Goal: Use online tool/utility: Utilize a website feature to perform a specific function

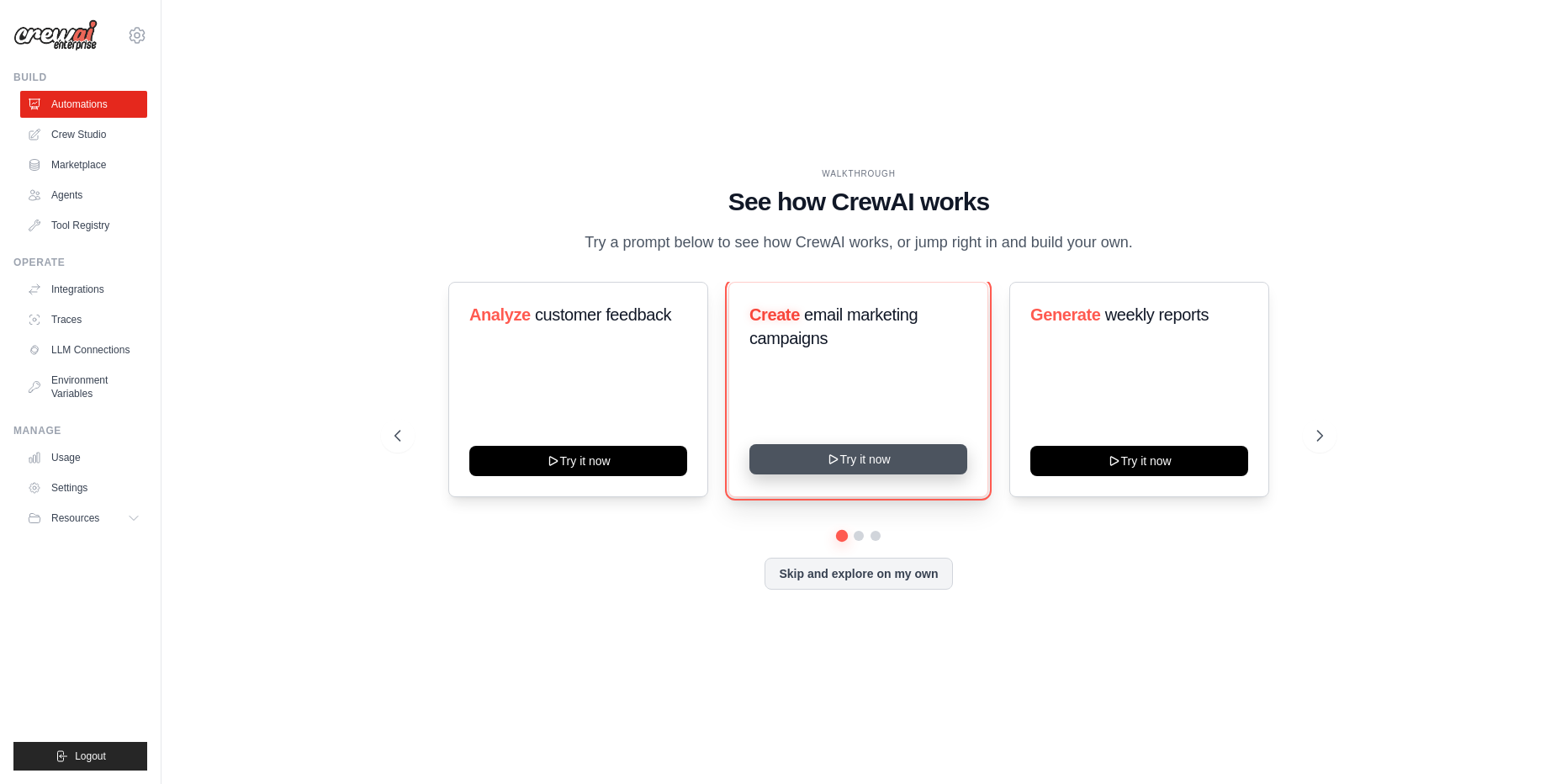
click at [888, 473] on button "Try it now" at bounding box center [859, 459] width 218 height 30
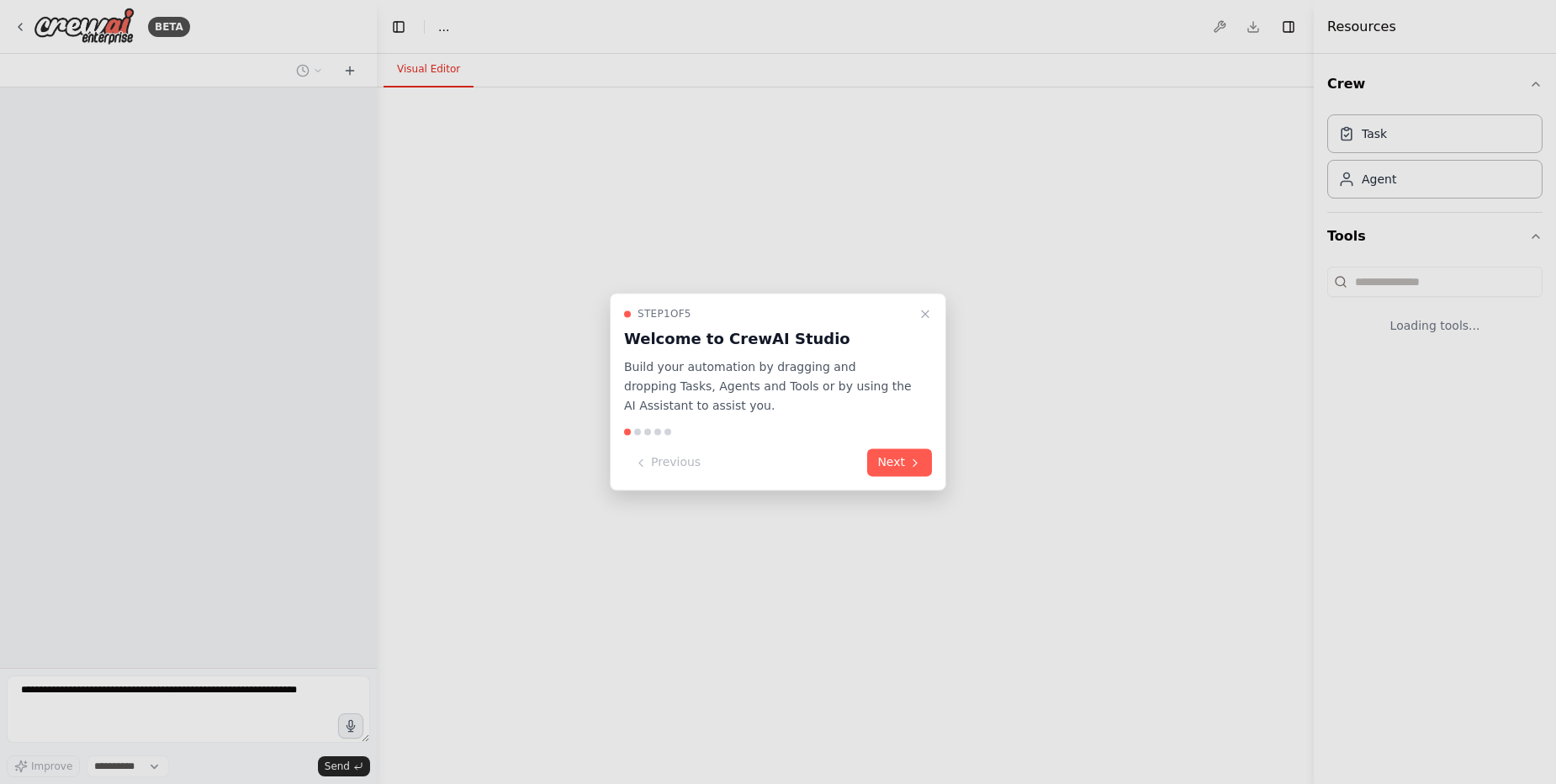
select select "****"
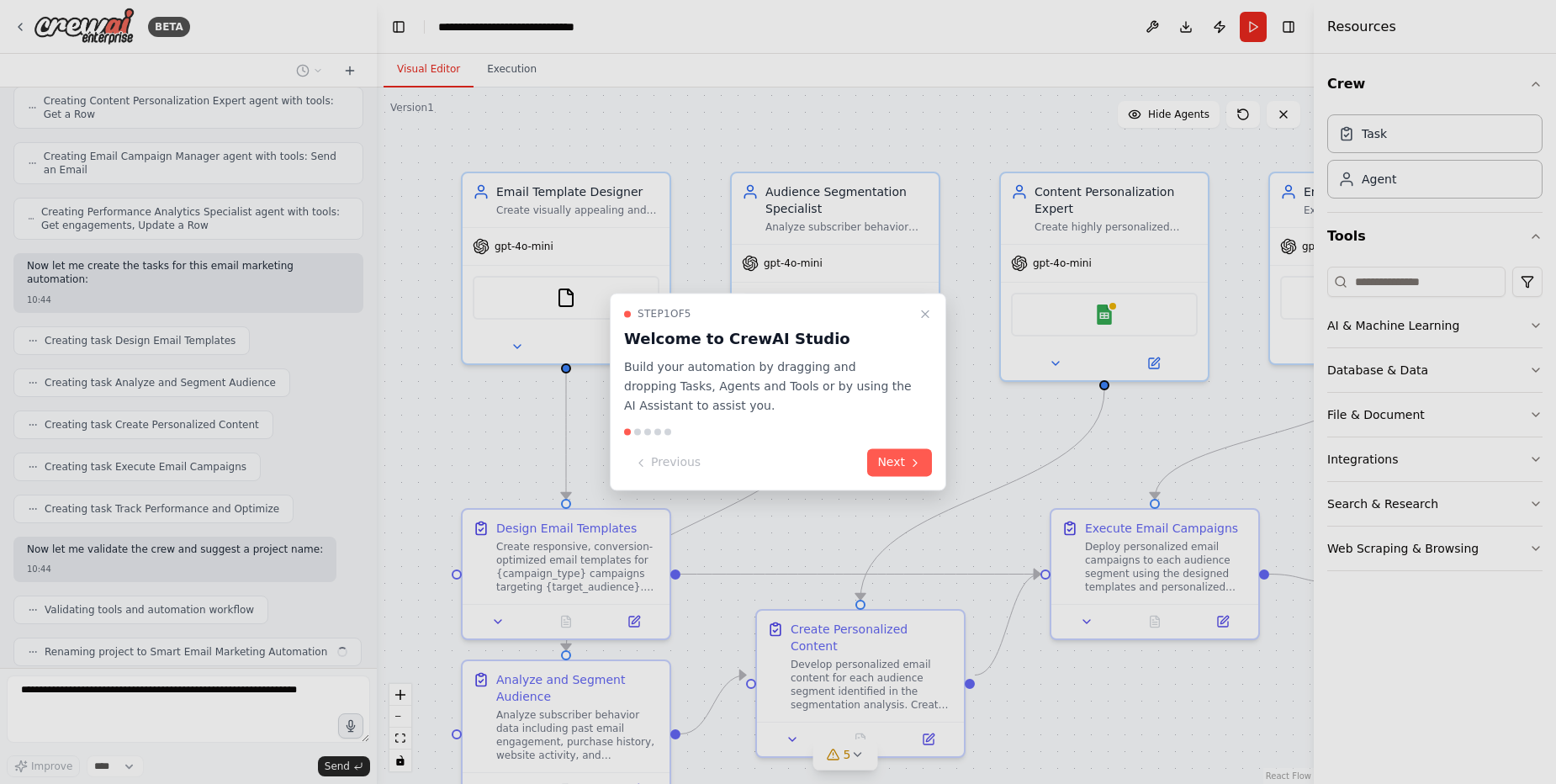
scroll to position [915, 0]
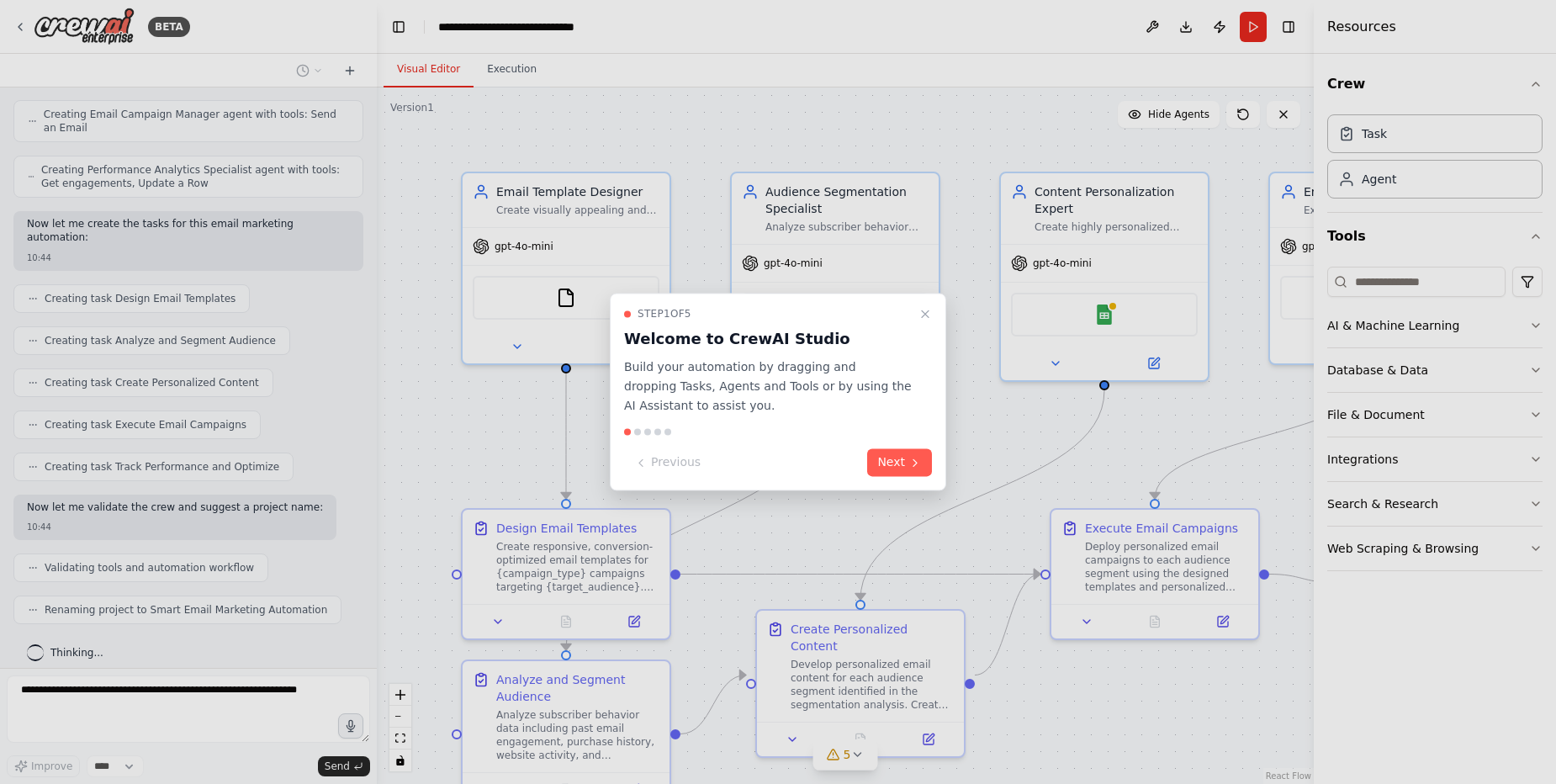
drag, startPoint x: 892, startPoint y: 463, endPoint x: 899, endPoint y: 478, distance: 16.6
click at [898, 477] on div "Step 1 of 5 Welcome to CrewAI Studio Build your automation by dragging and drop…" at bounding box center [778, 391] width 336 height 197
click at [905, 469] on button "Next" at bounding box center [900, 463] width 65 height 27
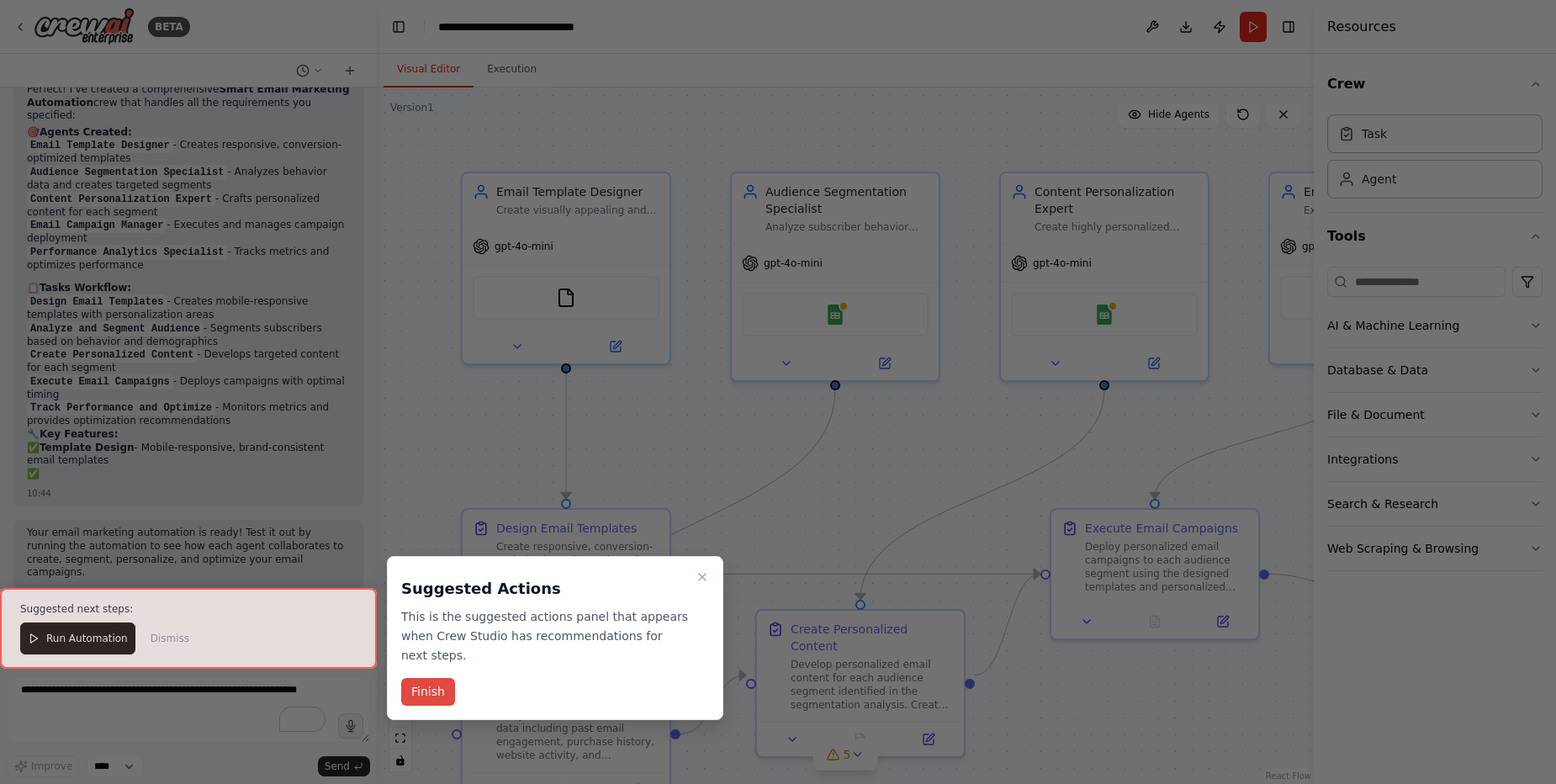
click at [430, 678] on button "Finish" at bounding box center [428, 691] width 54 height 27
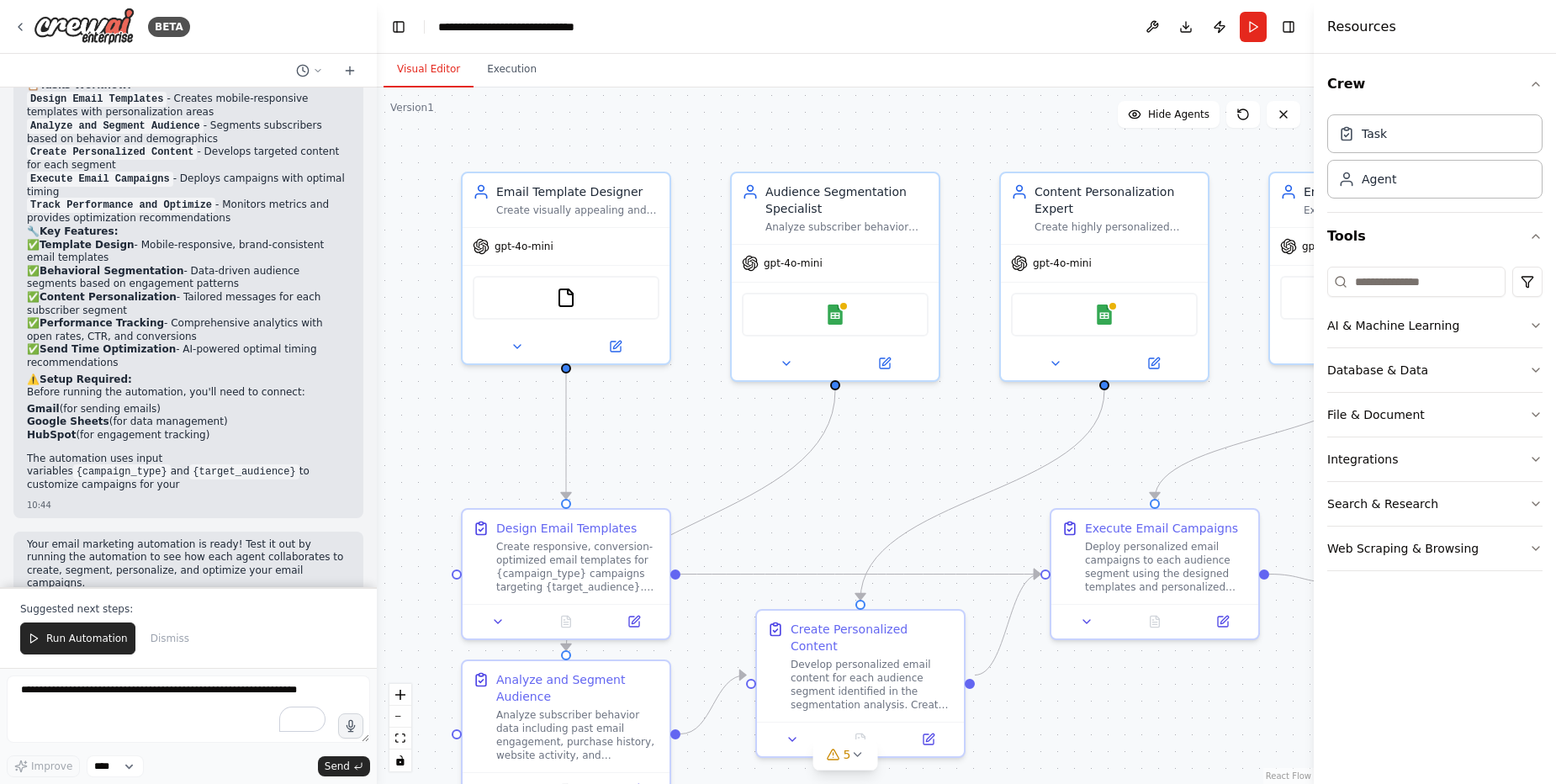
scroll to position [1692, 0]
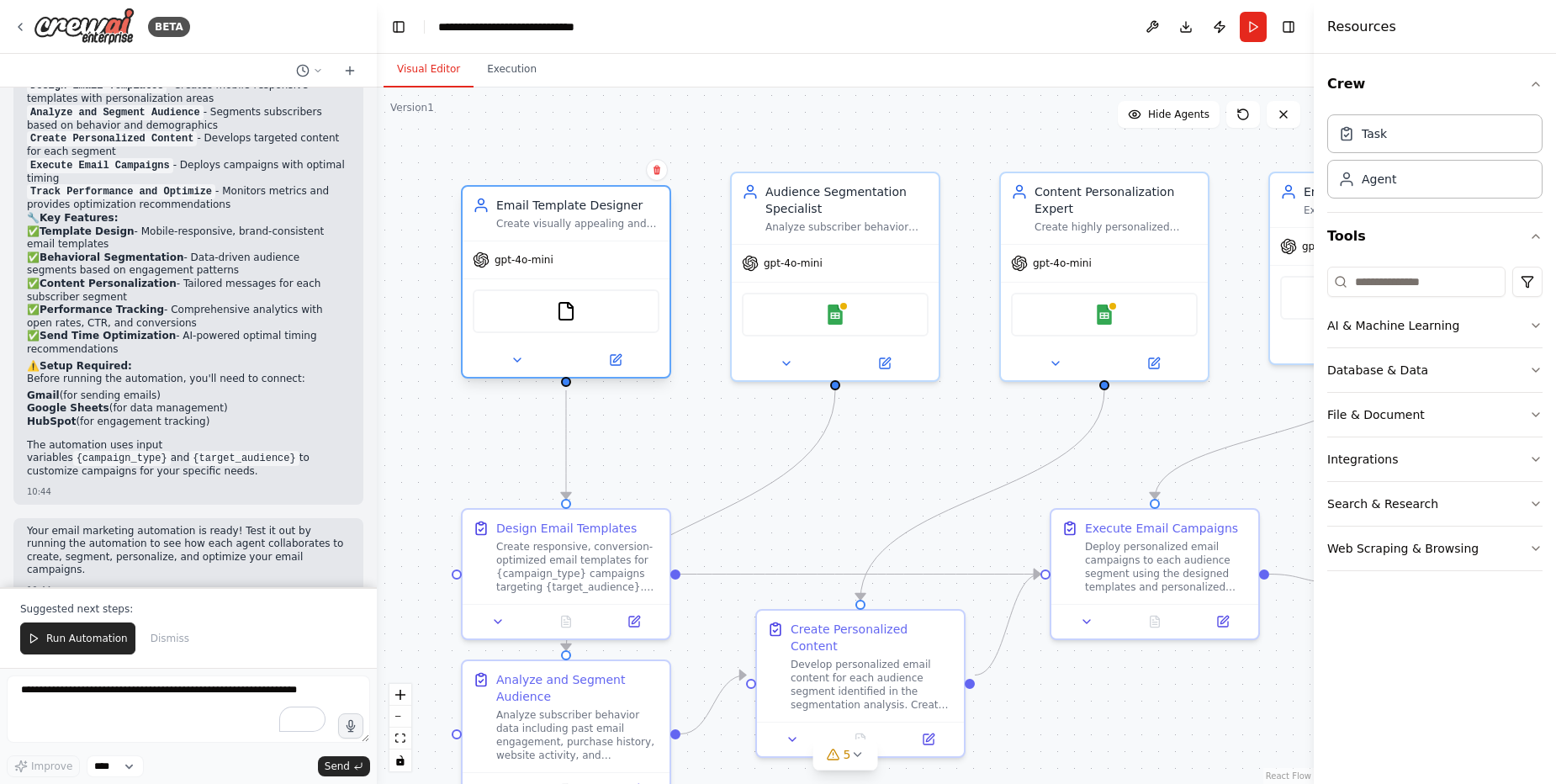
drag, startPoint x: 559, startPoint y: 240, endPoint x: 564, endPoint y: 265, distance: 25.5
click at [564, 265] on div "gpt-4o-mini" at bounding box center [565, 259] width 207 height 37
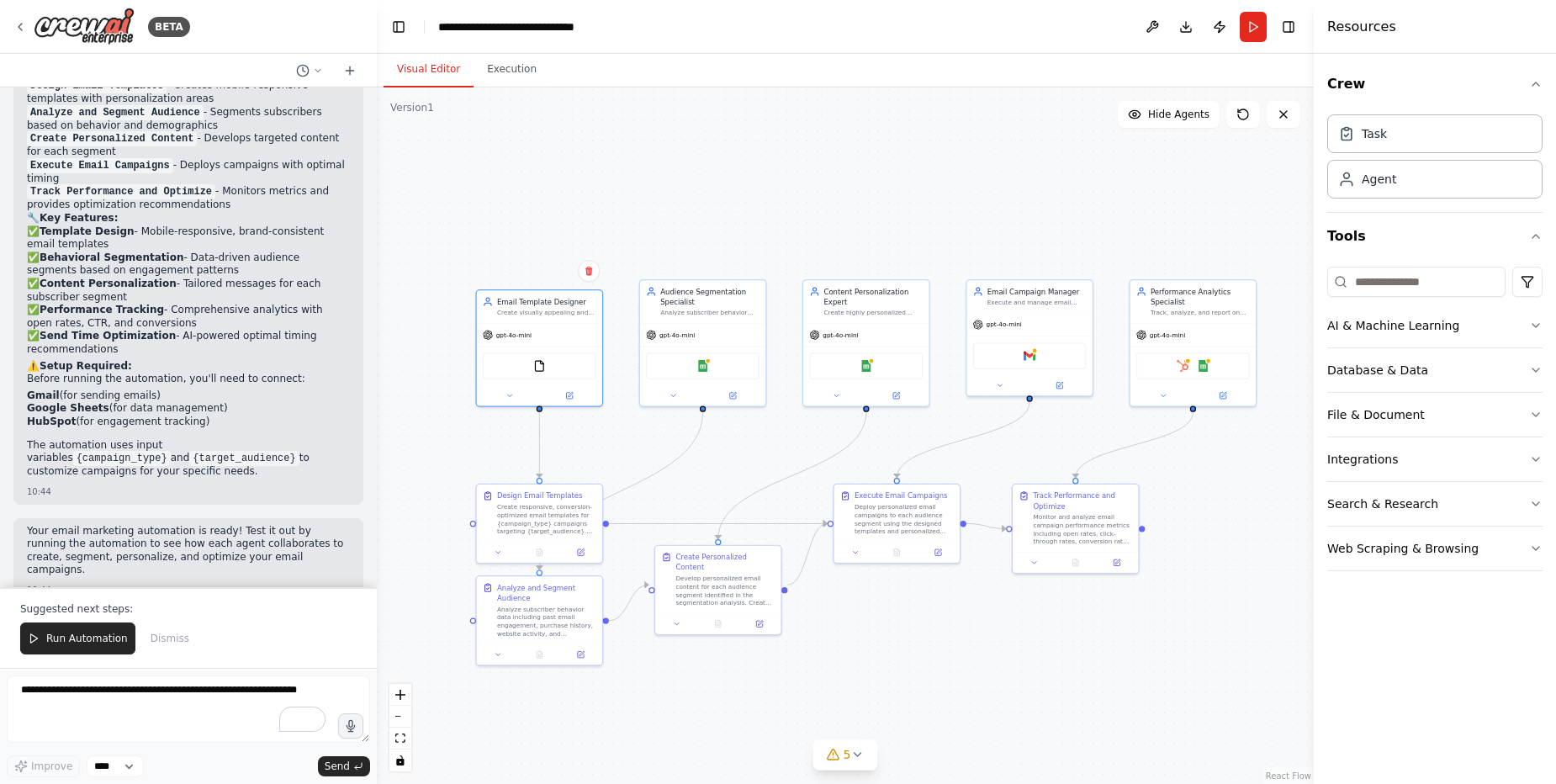
drag, startPoint x: 890, startPoint y: 492, endPoint x: 757, endPoint y: 458, distance: 137.3
click at [757, 458] on div ".deletable-edge-delete-btn { width: 20px; height: 20px; border: 0px solid #ffff…" at bounding box center [845, 436] width 937 height 697
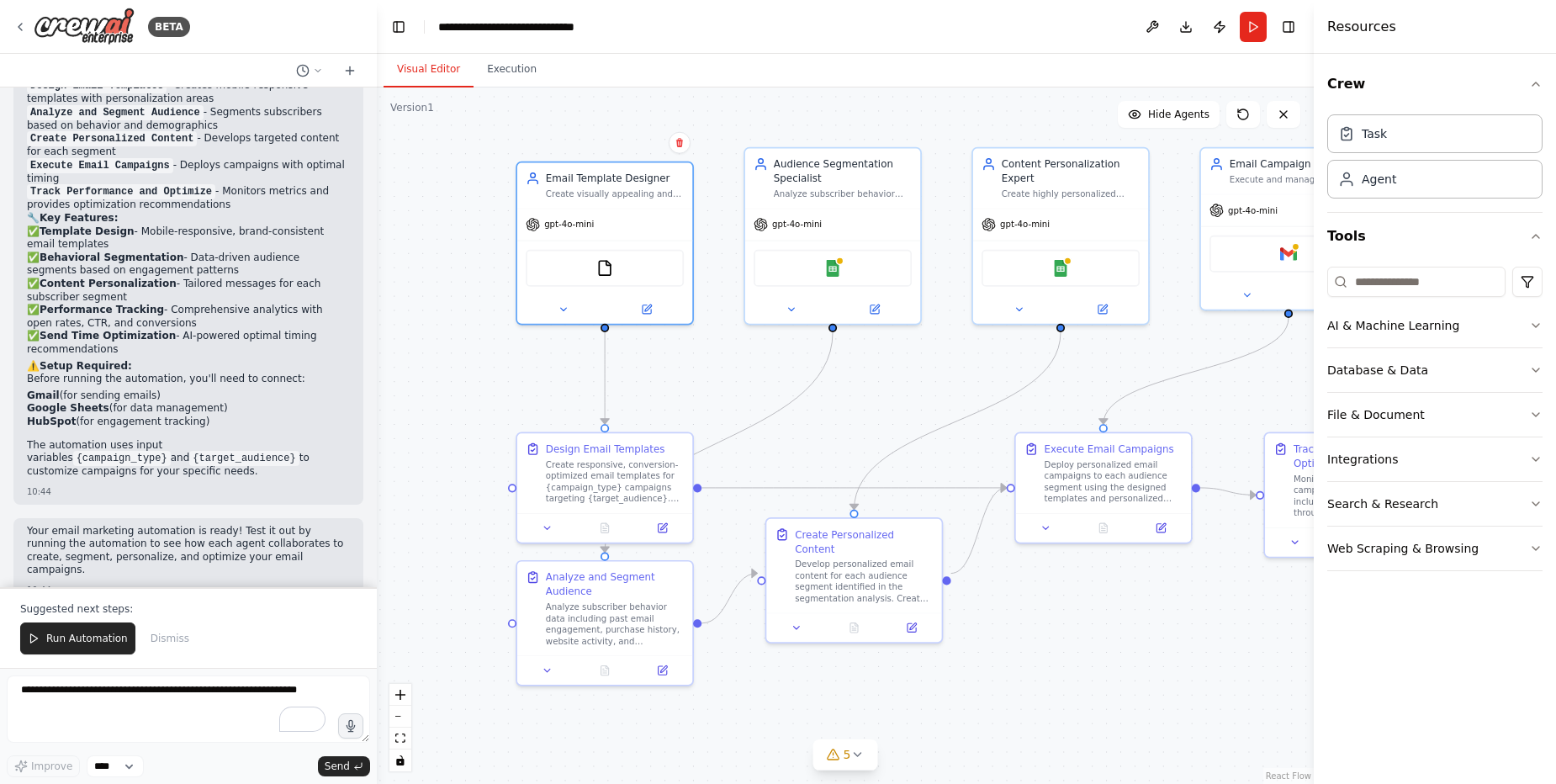
drag, startPoint x: 753, startPoint y: 446, endPoint x: 910, endPoint y: 379, distance: 170.7
click at [910, 379] on div ".deletable-edge-delete-btn { width: 20px; height: 20px; border: 0px solid #ffff…" at bounding box center [845, 436] width 937 height 697
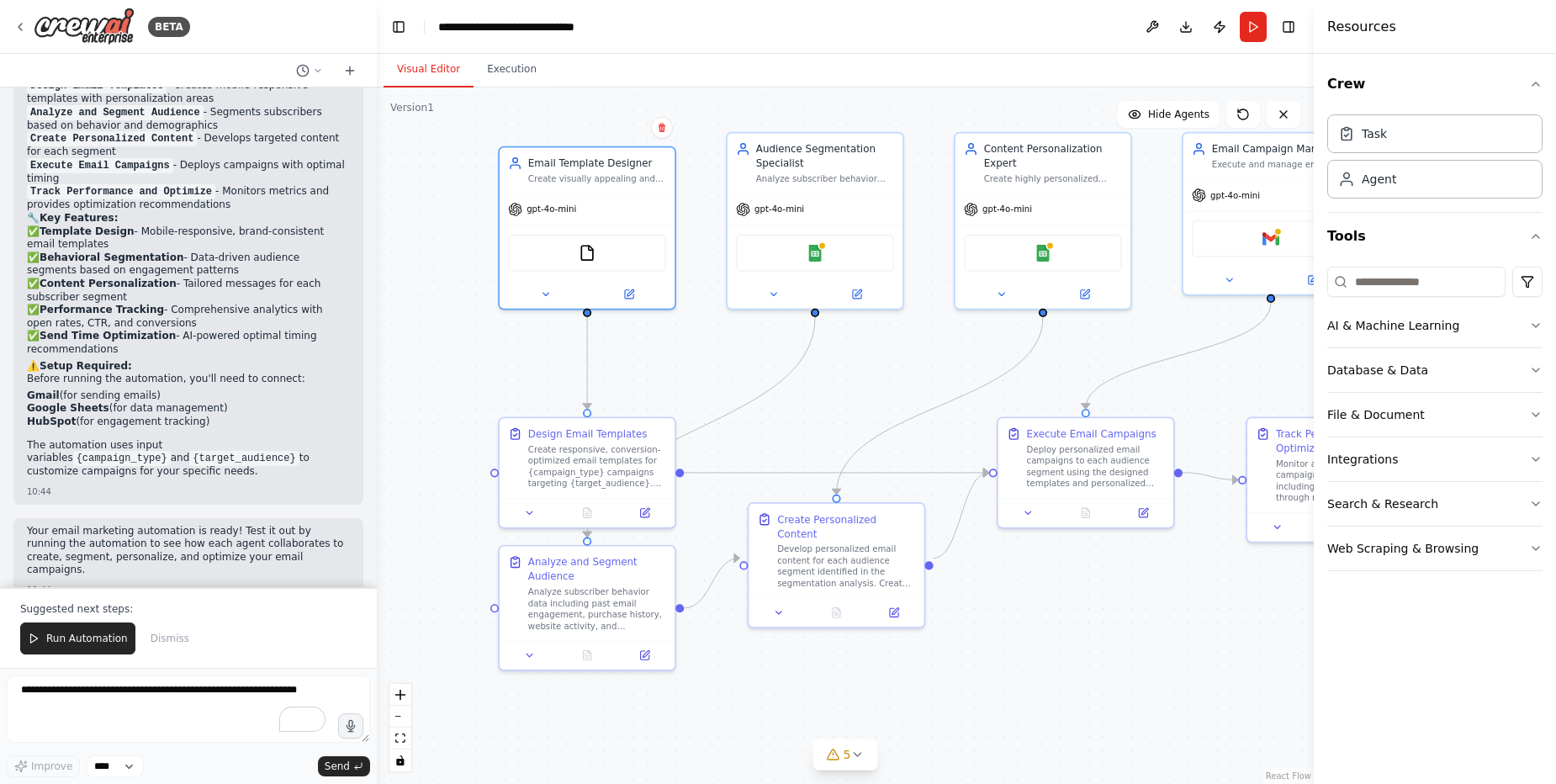
drag, startPoint x: 485, startPoint y: 408, endPoint x: 467, endPoint y: 393, distance: 23.4
click at [467, 393] on div ".deletable-edge-delete-btn { width: 20px; height: 20px; border: 0px solid #ffff…" at bounding box center [845, 436] width 937 height 697
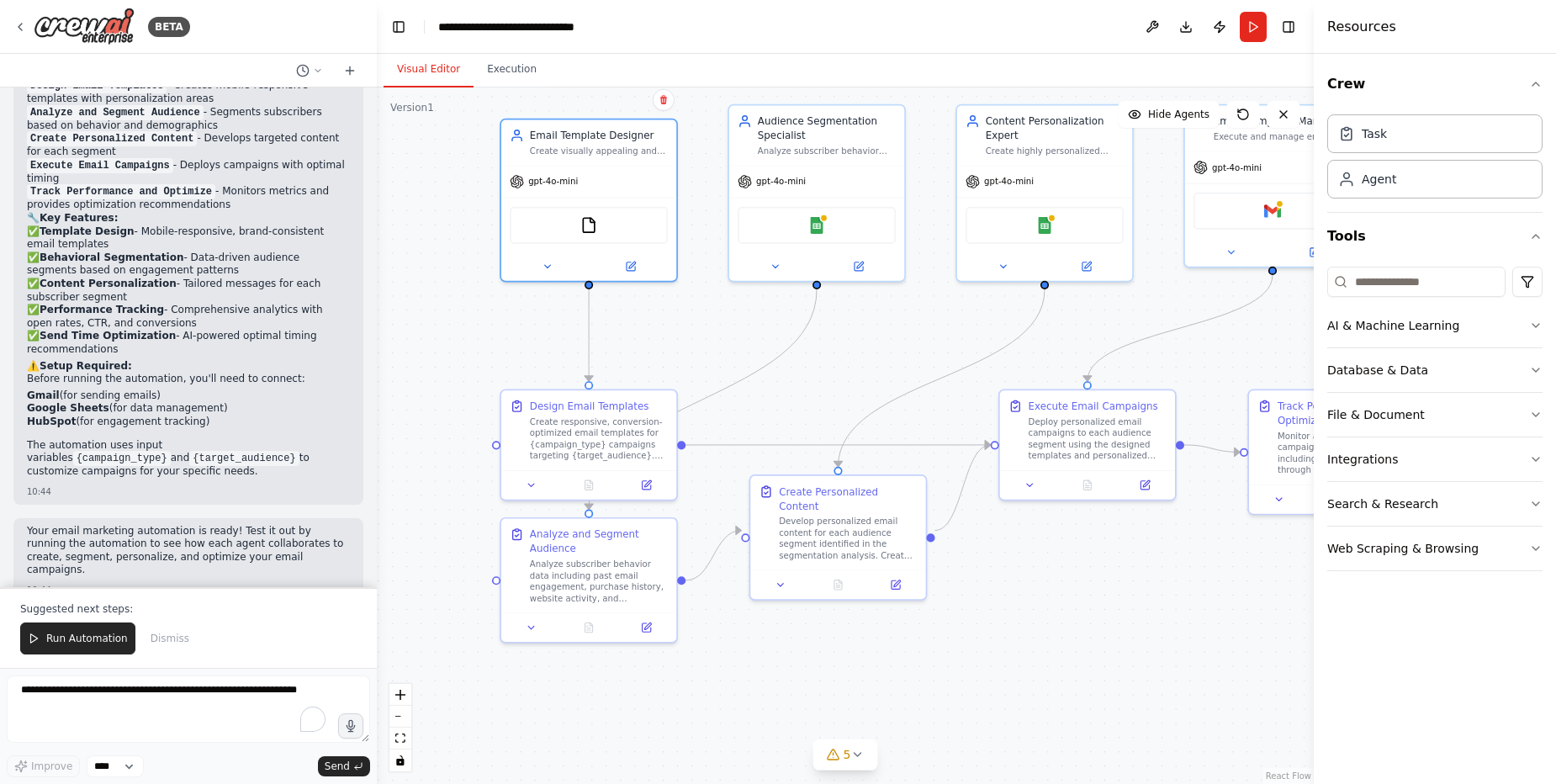
drag, startPoint x: 426, startPoint y: 473, endPoint x: 429, endPoint y: 432, distance: 41.1
click at [429, 432] on div ".deletable-edge-delete-btn { width: 20px; height: 20px; border: 0px solid #ffff…" at bounding box center [845, 436] width 937 height 697
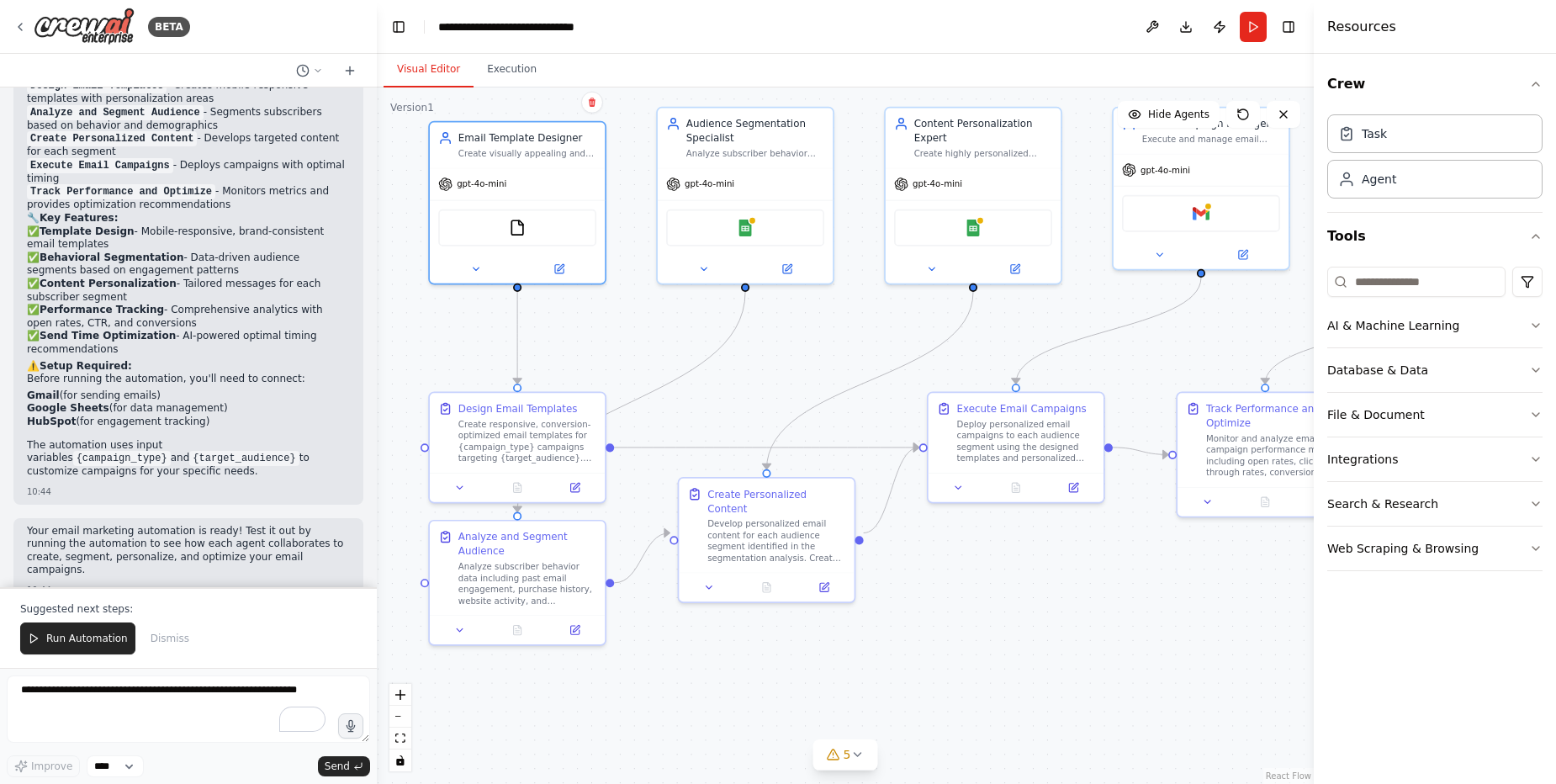
drag, startPoint x: 1049, startPoint y: 604, endPoint x: 977, endPoint y: 619, distance: 73.5
click at [977, 619] on div ".deletable-edge-delete-btn { width: 20px; height: 20px; border: 0px solid #ffff…" at bounding box center [845, 436] width 937 height 697
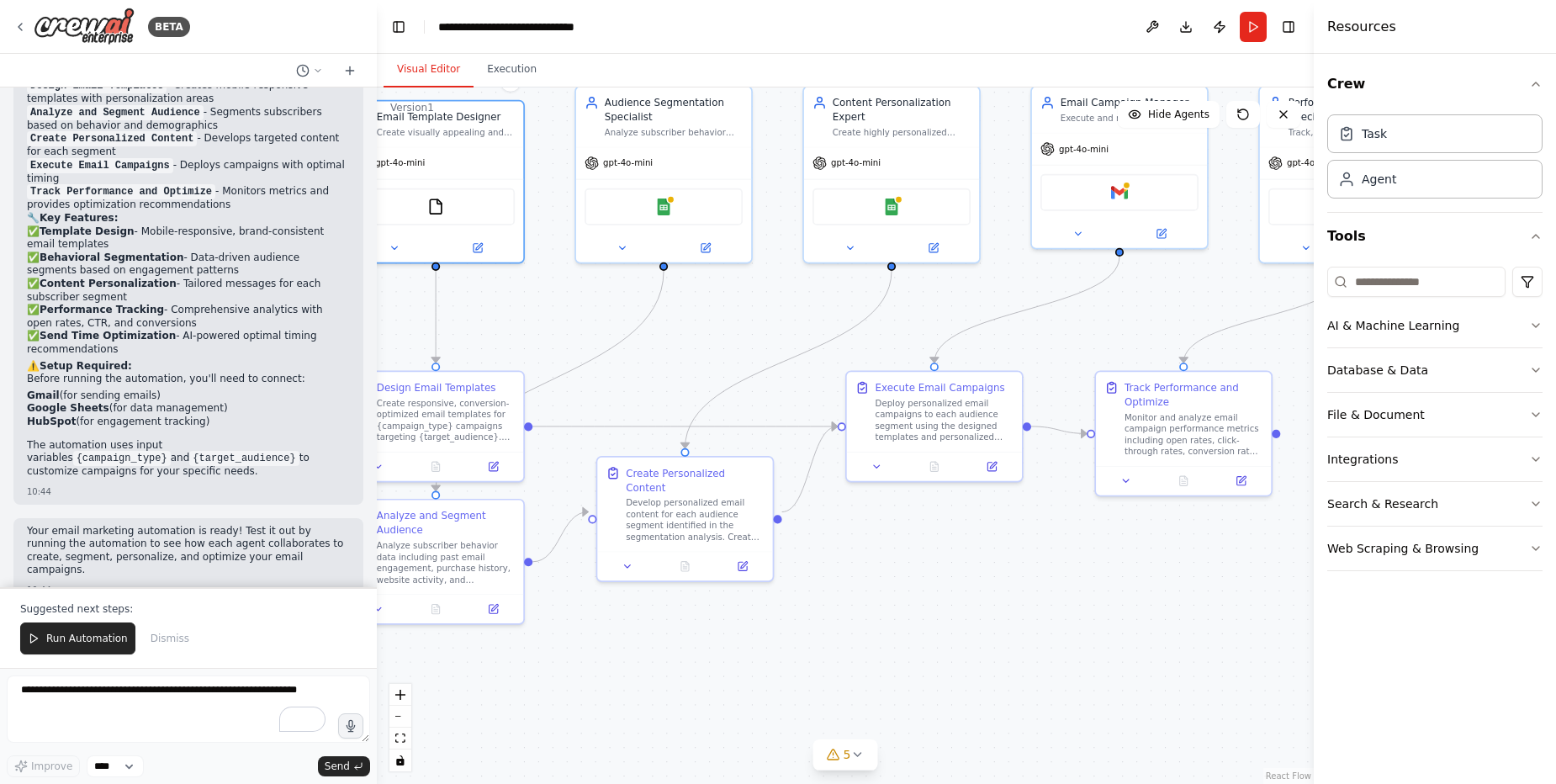
drag, startPoint x: 981, startPoint y: 607, endPoint x: 900, endPoint y: 587, distance: 83.4
click at [900, 587] on div ".deletable-edge-delete-btn { width: 20px; height: 20px; border: 0px solid #ffff…" at bounding box center [845, 436] width 937 height 697
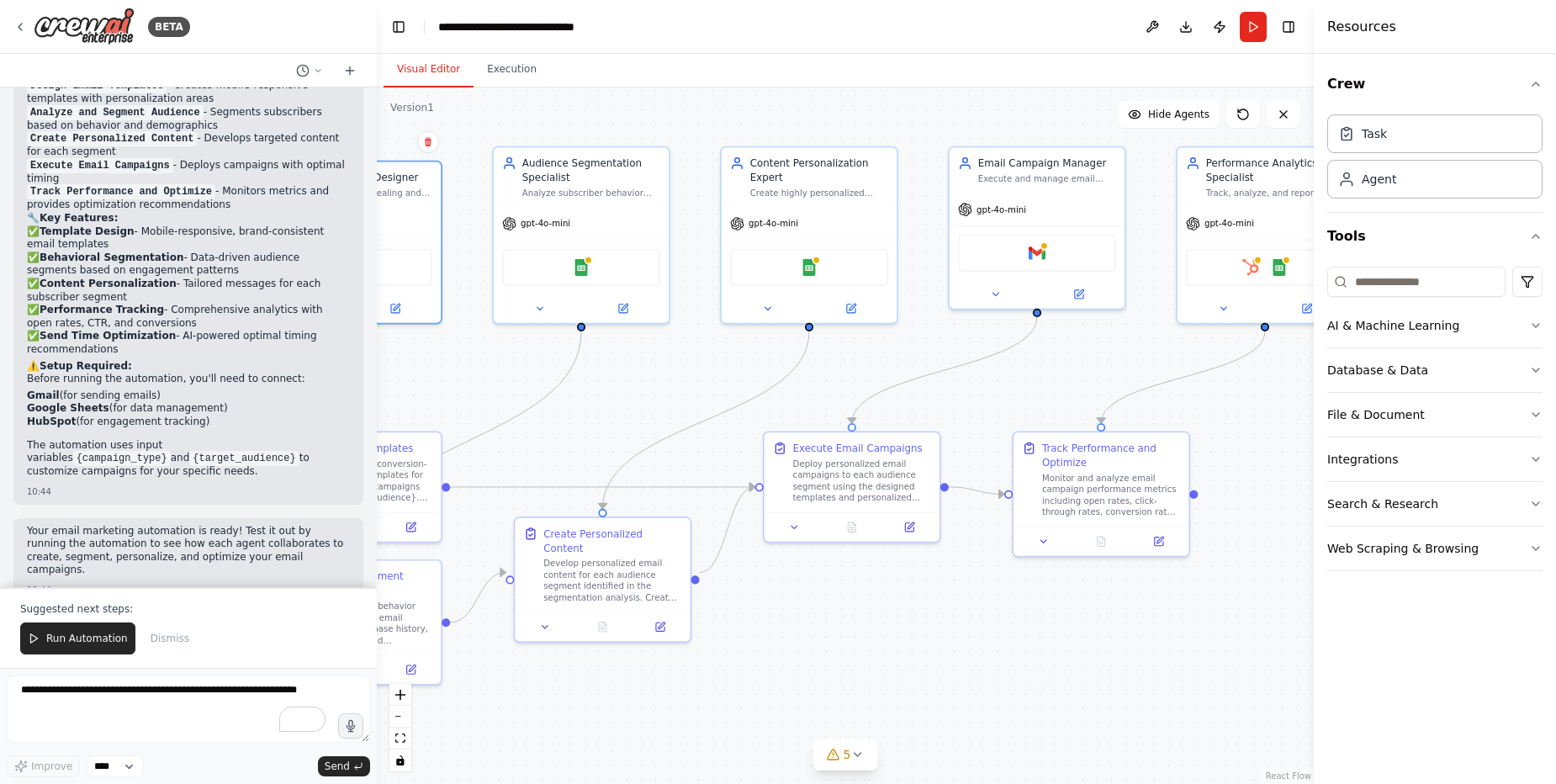
drag, startPoint x: 940, startPoint y: 561, endPoint x: 858, endPoint y: 622, distance: 102.2
click at [858, 622] on div ".deletable-edge-delete-btn { width: 20px; height: 20px; border: 0px solid #ffff…" at bounding box center [845, 436] width 937 height 697
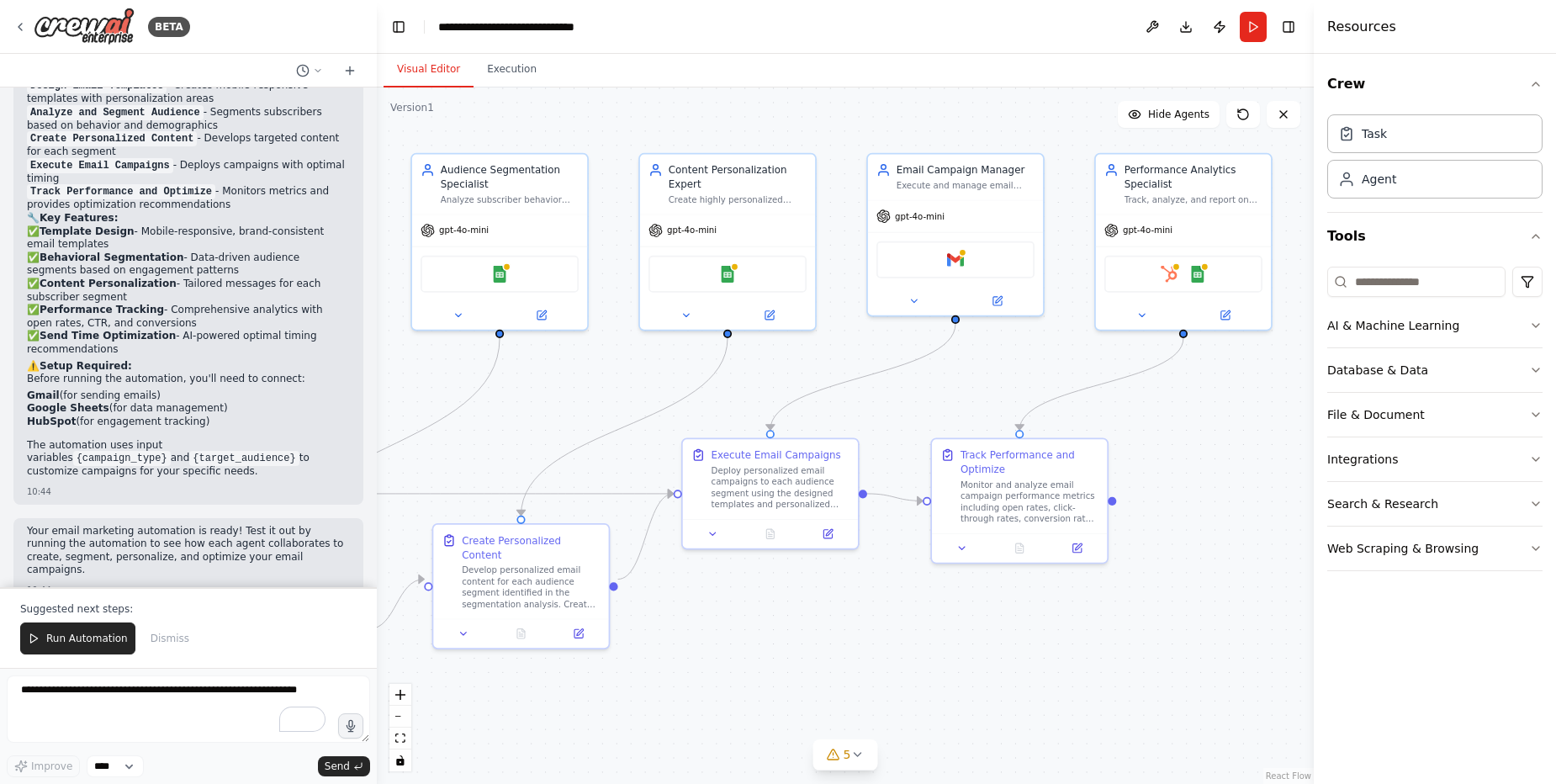
drag, startPoint x: 1099, startPoint y: 630, endPoint x: 1017, endPoint y: 636, distance: 82.2
click at [1017, 636] on div ".deletable-edge-delete-btn { width: 20px; height: 20px; border: 0px solid #ffff…" at bounding box center [845, 436] width 937 height 697
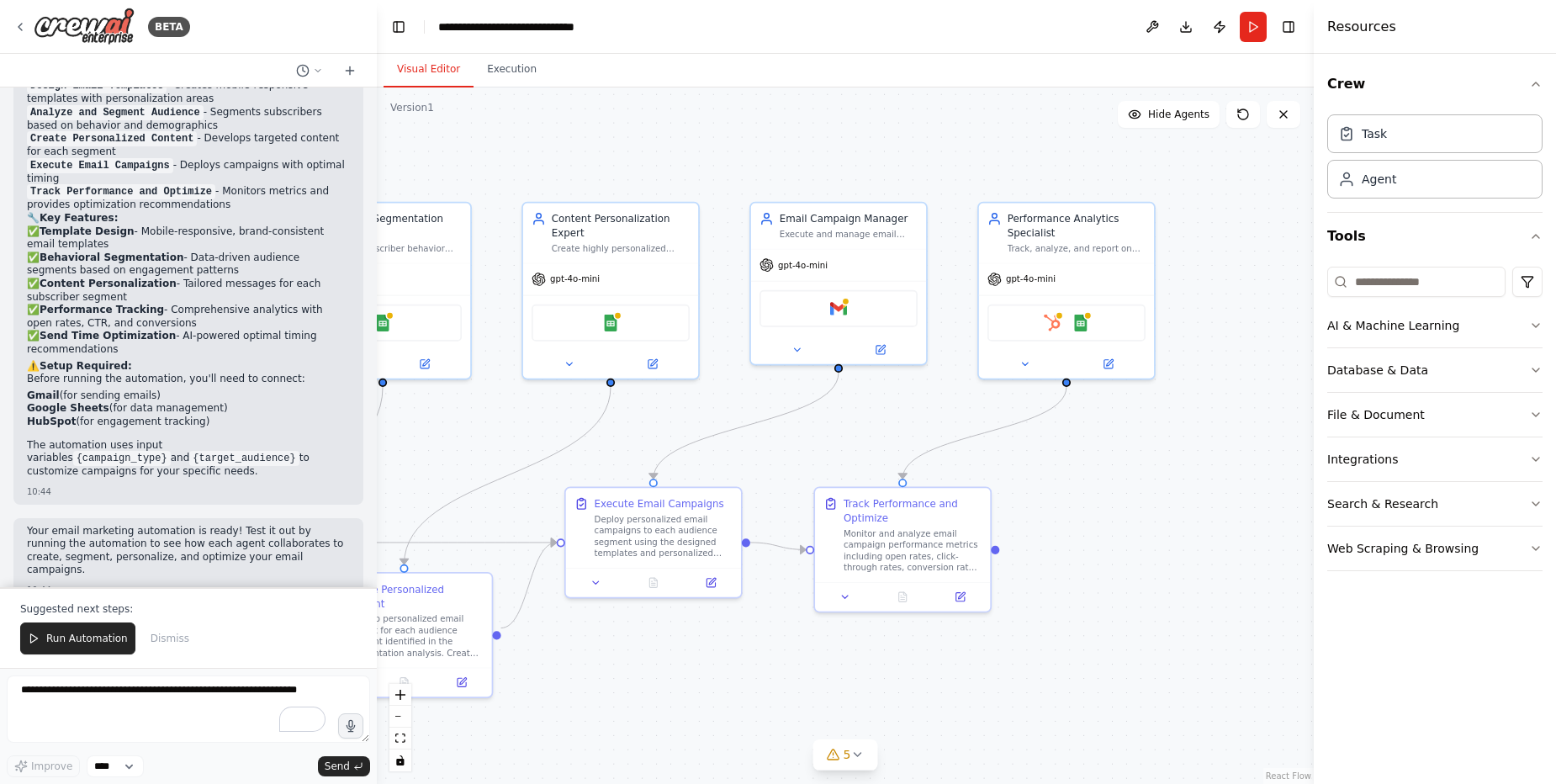
drag, startPoint x: 1014, startPoint y: 637, endPoint x: 896, endPoint y: 686, distance: 127.8
click at [896, 686] on div ".deletable-edge-delete-btn { width: 20px; height: 20px; border: 0px solid #ffff…" at bounding box center [845, 436] width 937 height 697
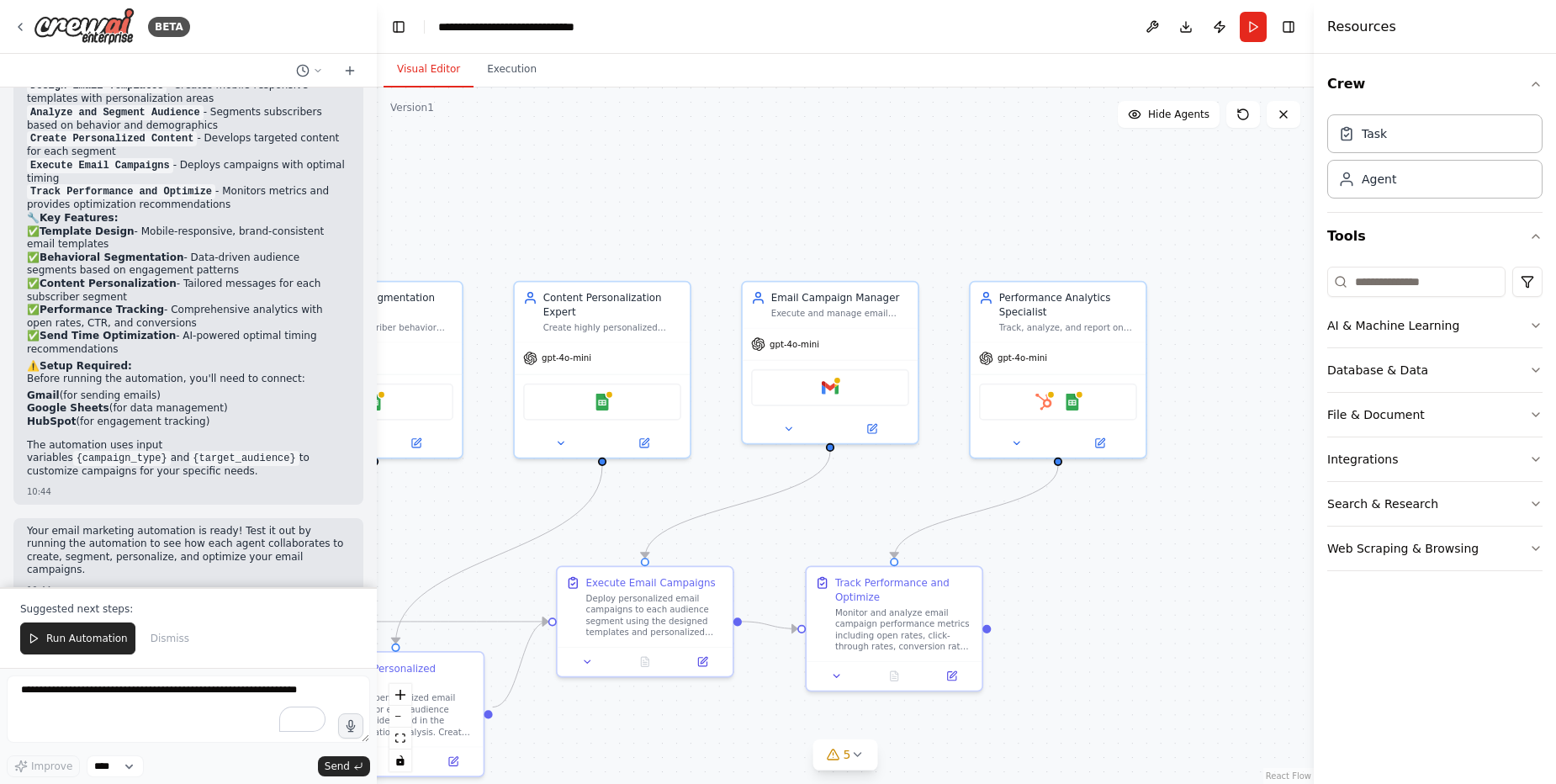
drag, startPoint x: 1132, startPoint y: 559, endPoint x: 1124, endPoint y: 638, distance: 79.4
click at [1124, 638] on div ".deletable-edge-delete-btn { width: 20px; height: 20px; border: 0px solid #ffff…" at bounding box center [845, 436] width 937 height 697
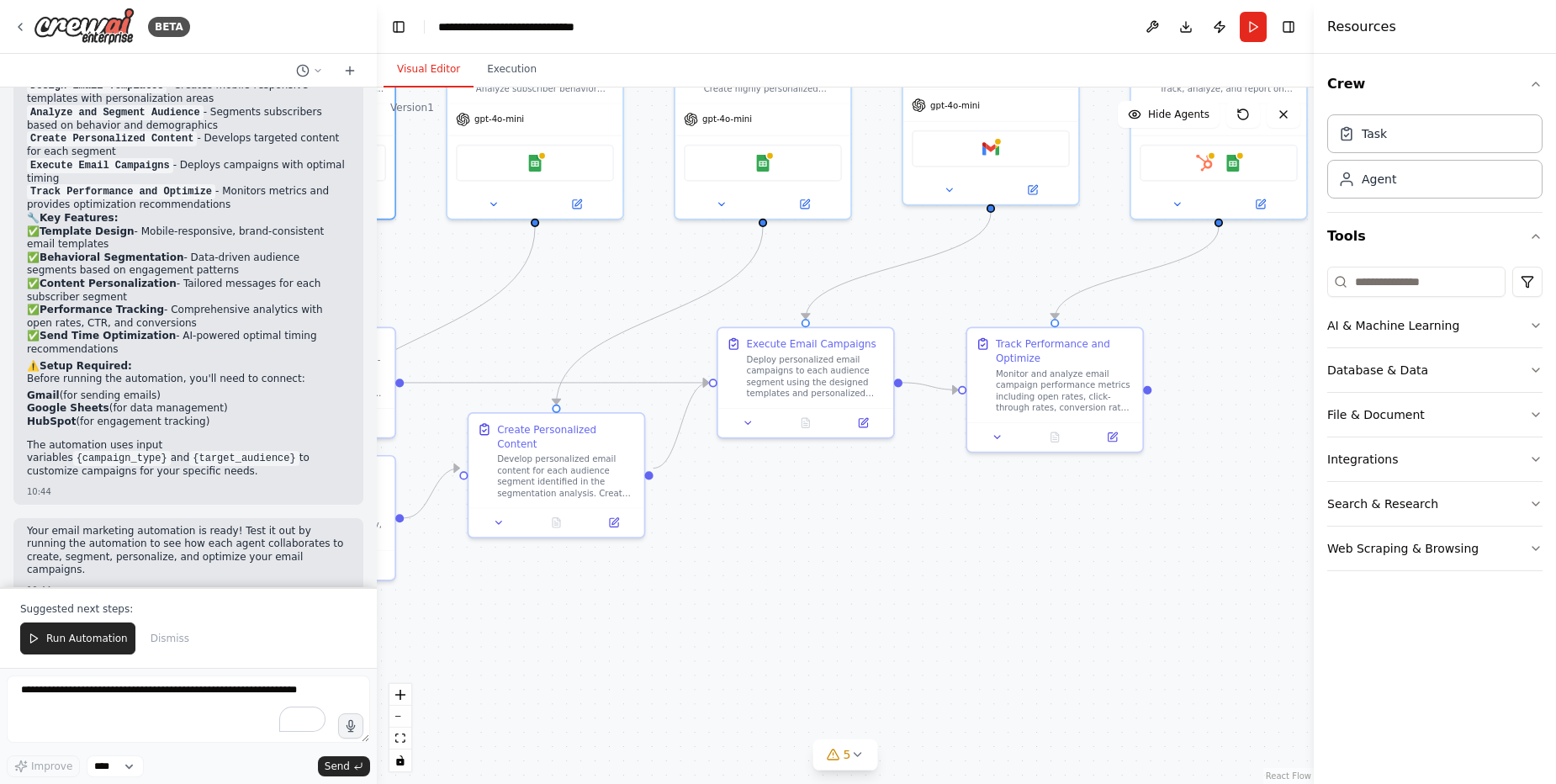
drag, startPoint x: 1079, startPoint y: 634, endPoint x: 1248, endPoint y: 383, distance: 302.6
click at [1248, 383] on div ".deletable-edge-delete-btn { width: 20px; height: 20px; border: 0px solid #ffff…" at bounding box center [845, 436] width 937 height 697
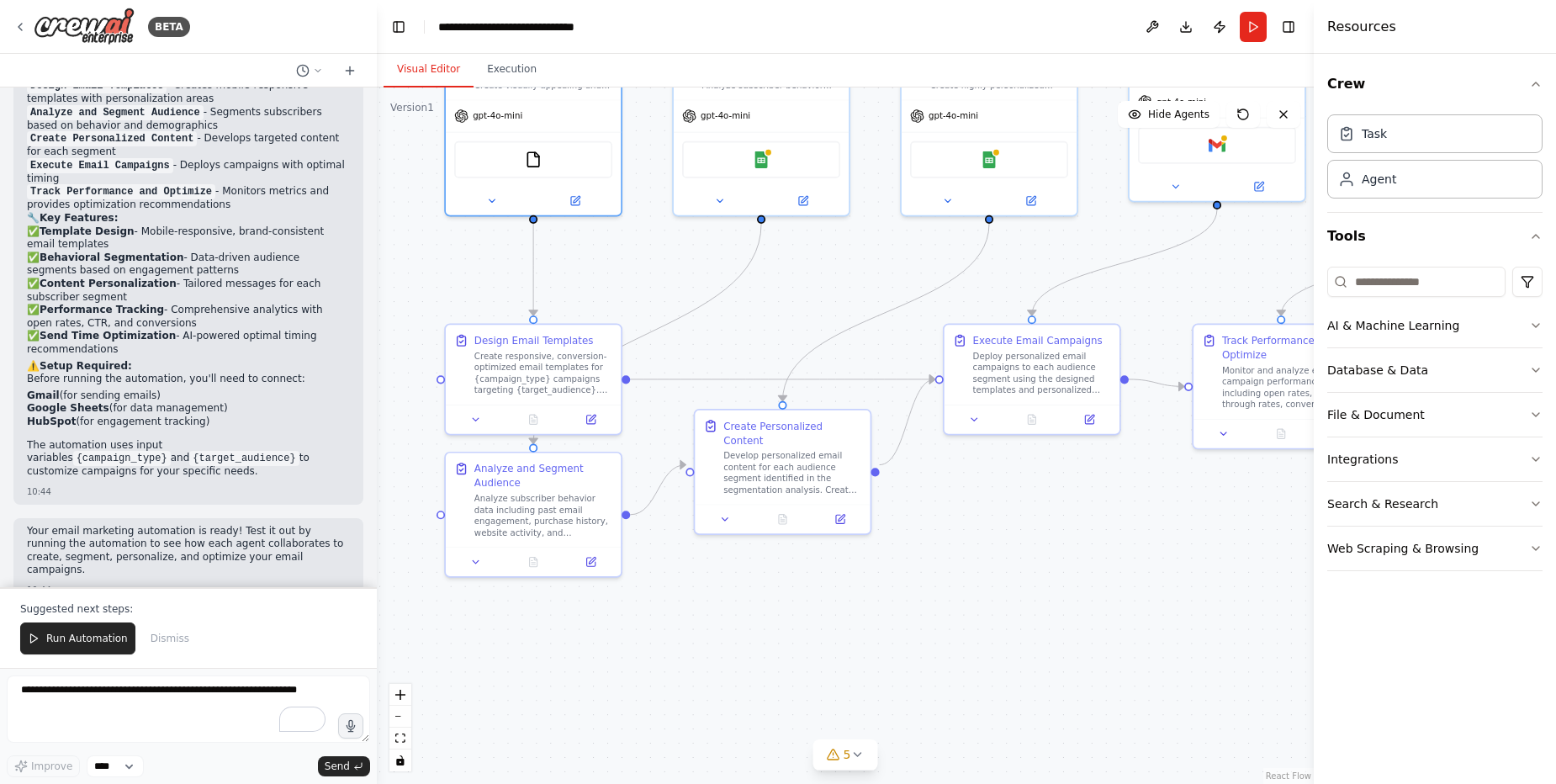
drag, startPoint x: 773, startPoint y: 648, endPoint x: 991, endPoint y: 657, distance: 218.2
click at [991, 657] on div ".deletable-edge-delete-btn { width: 20px; height: 20px; border: 0px solid #ffff…" at bounding box center [845, 436] width 937 height 697
drag, startPoint x: 955, startPoint y: 634, endPoint x: 965, endPoint y: 493, distance: 141.4
click at [969, 690] on div ".deletable-edge-delete-btn { width: 20px; height: 20px; border: 0px solid #ffff…" at bounding box center [845, 436] width 937 height 697
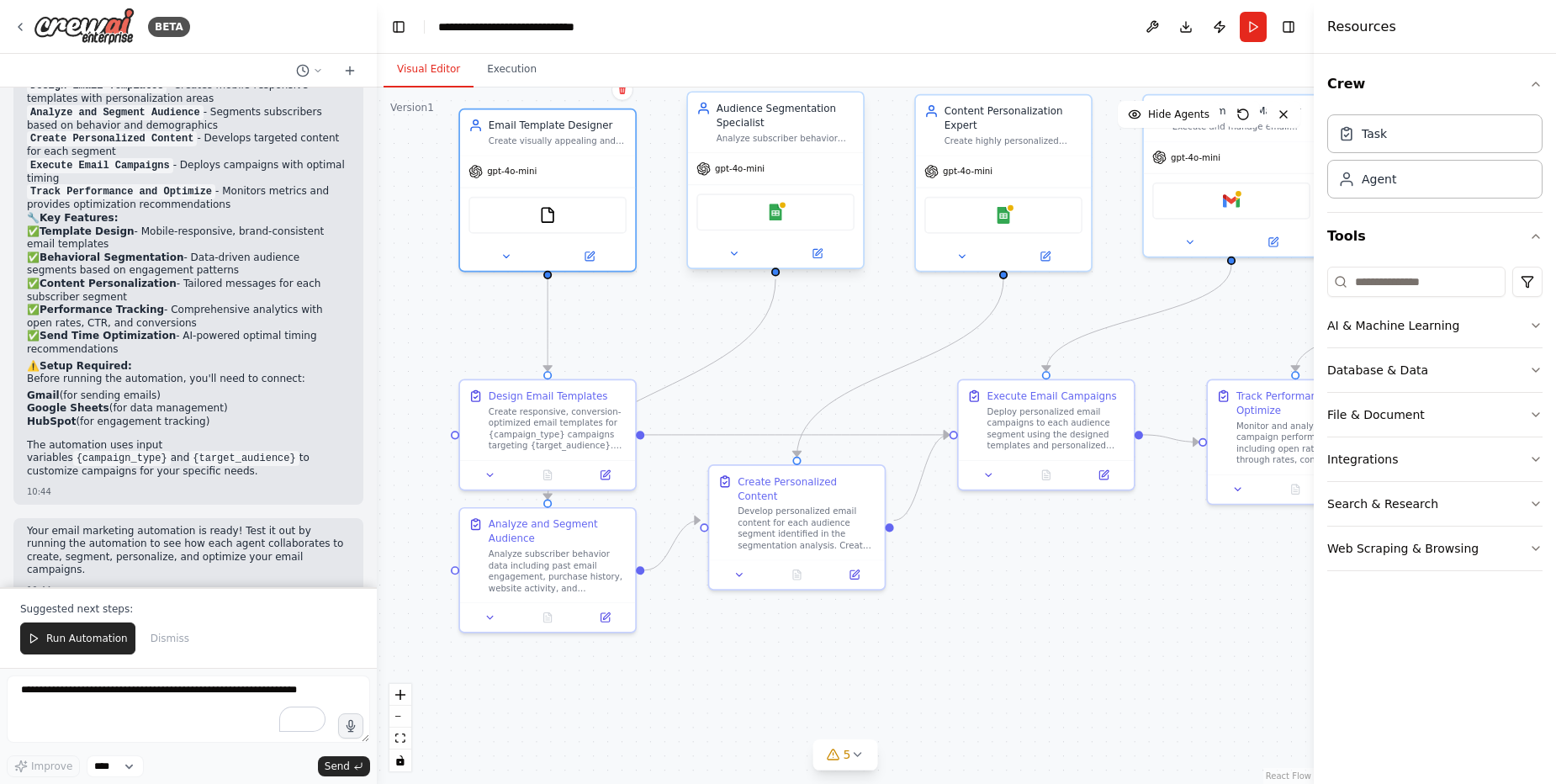
click at [769, 227] on div "Google Sheets" at bounding box center [775, 212] width 158 height 37
click at [782, 205] on div at bounding box center [782, 205] width 9 height 9
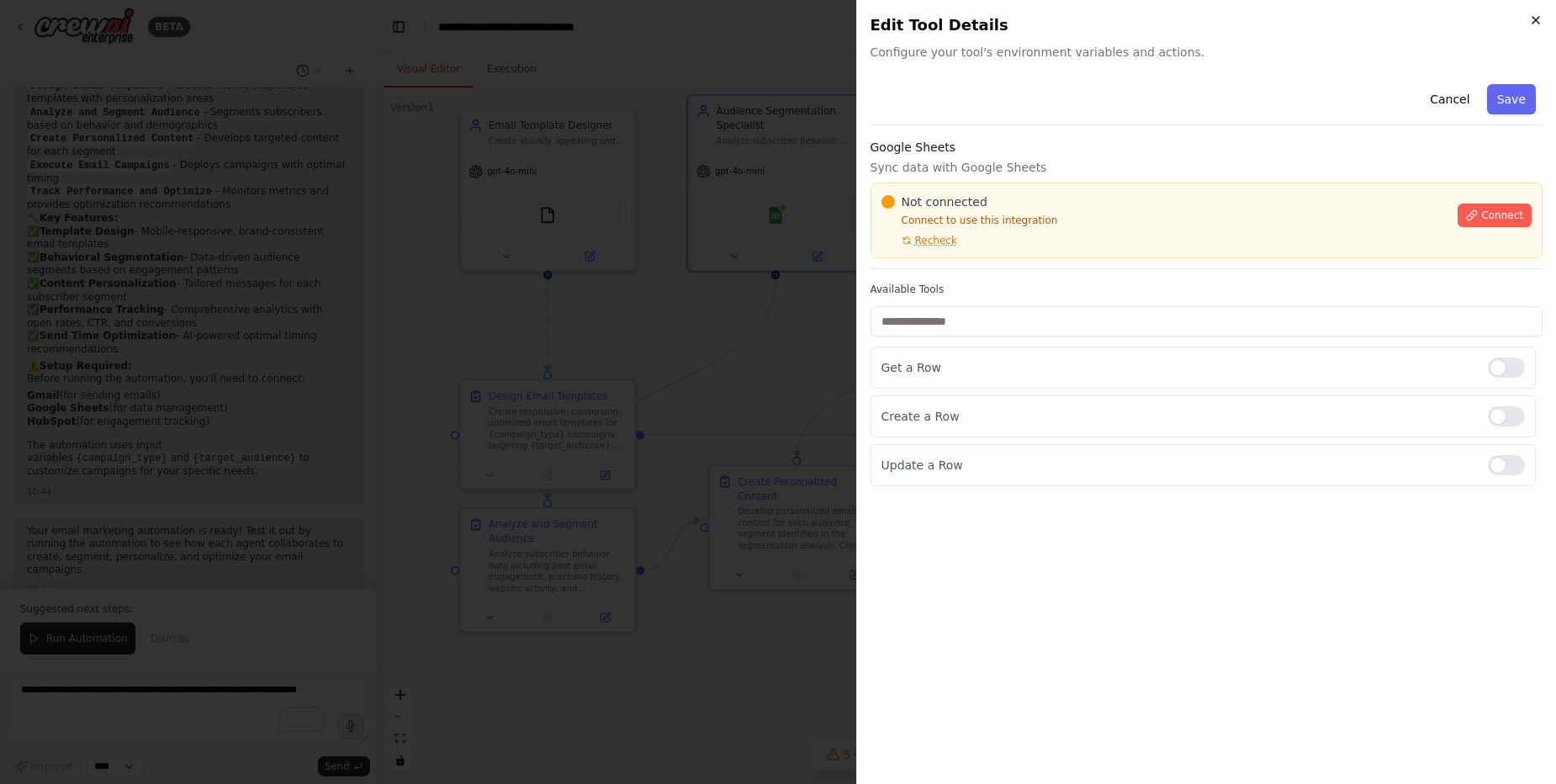
click at [1538, 18] on icon "button" at bounding box center [1536, 21] width 14 height 14
